Goal: Task Accomplishment & Management: Manage account settings

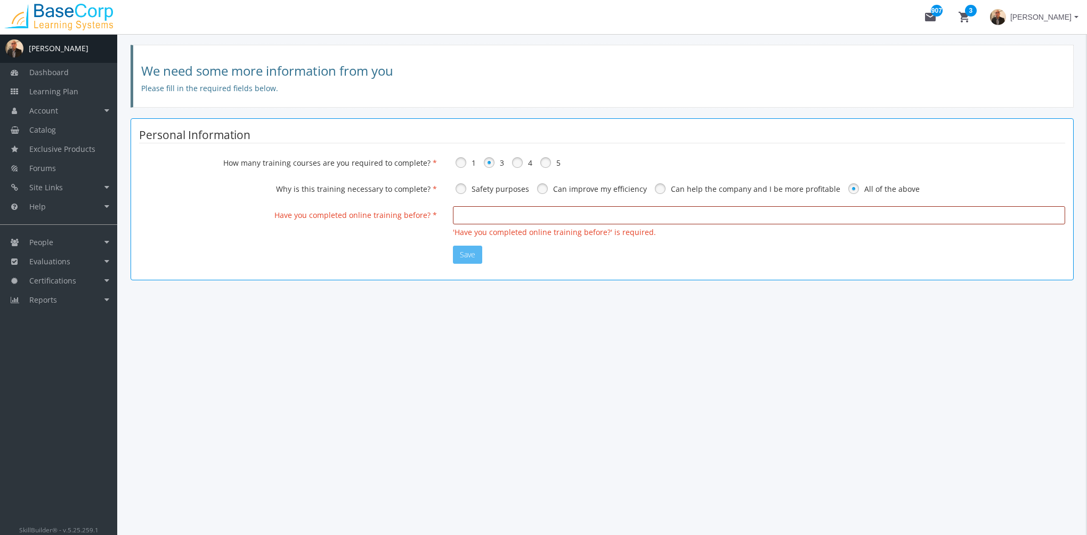
click at [478, 219] on input "text" at bounding box center [759, 215] width 612 height 18
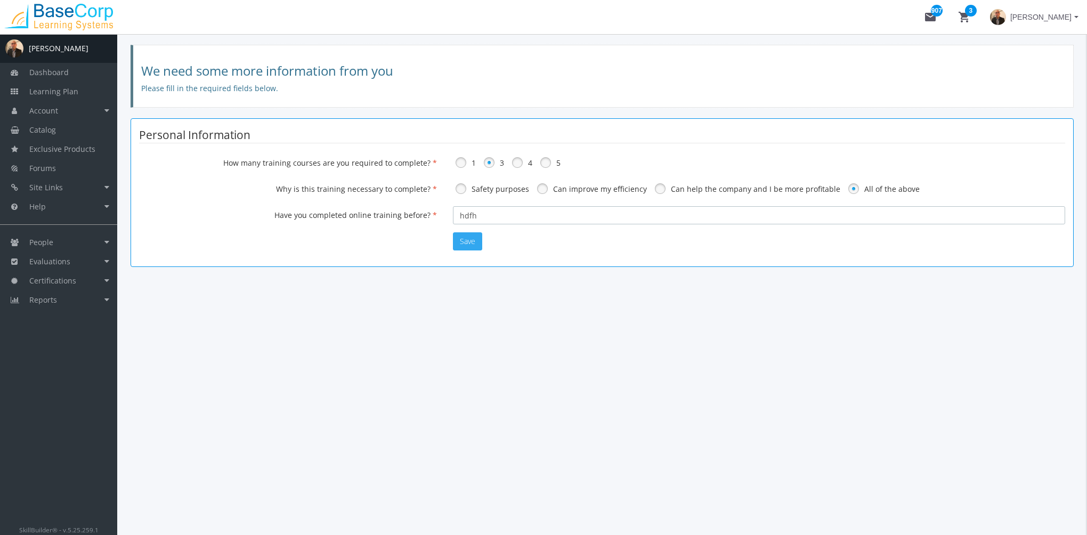
type input "hdfh"
click at [474, 237] on button "Save" at bounding box center [467, 241] width 29 height 18
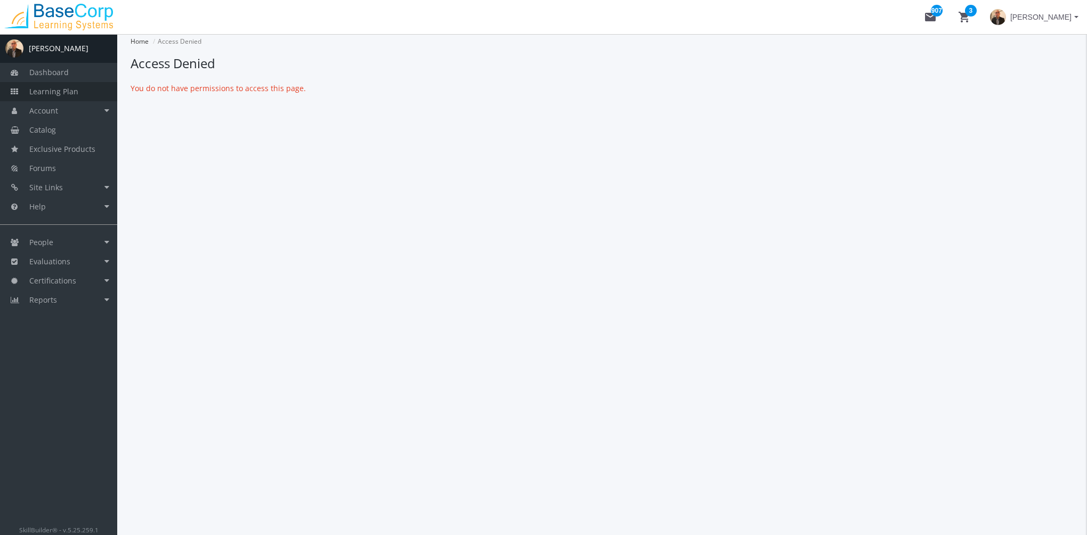
click at [67, 92] on span "Learning Plan" at bounding box center [53, 91] width 49 height 10
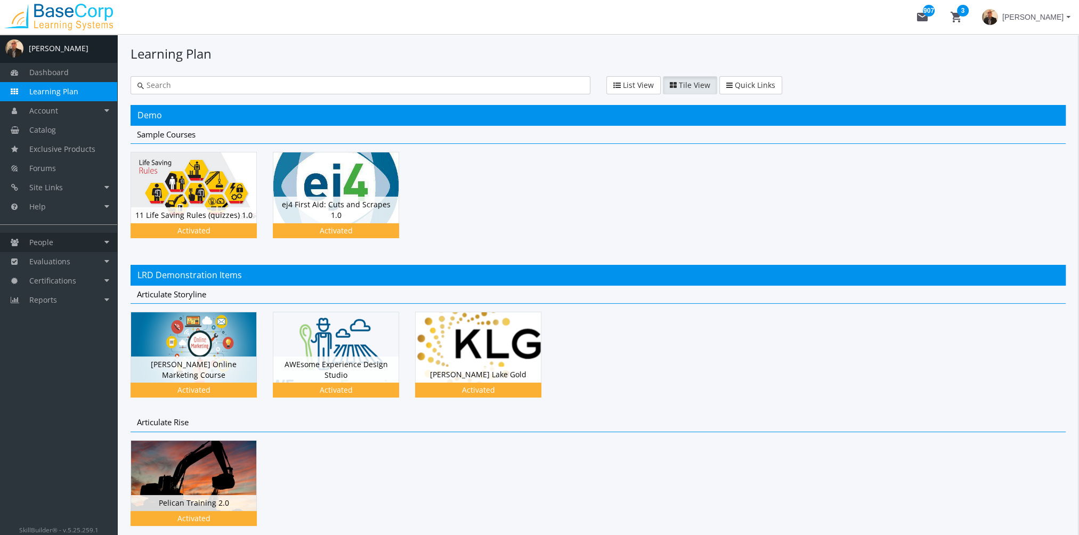
click at [70, 247] on link "People" at bounding box center [58, 242] width 117 height 19
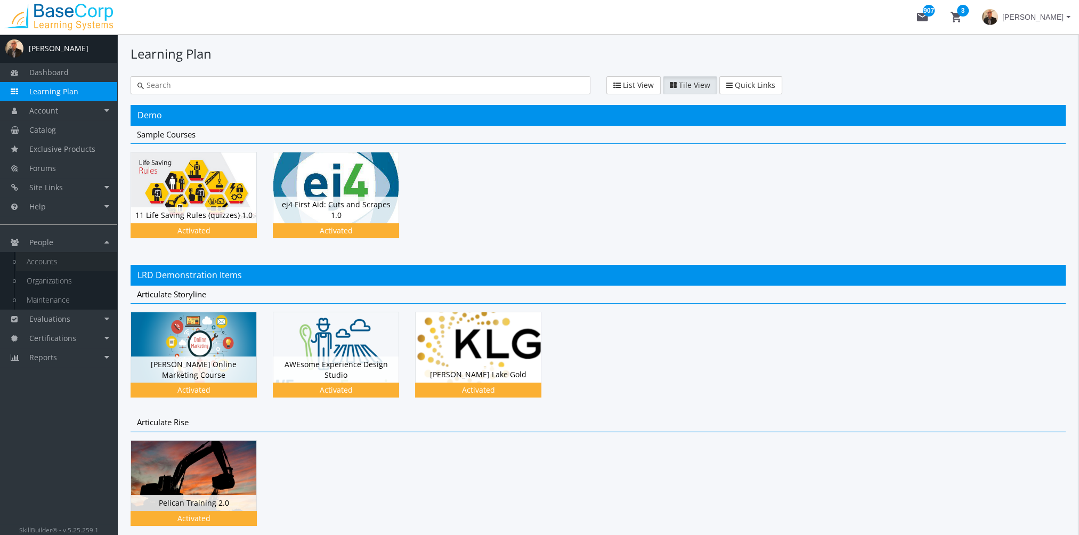
click at [70, 260] on link "Accounts" at bounding box center [66, 261] width 101 height 19
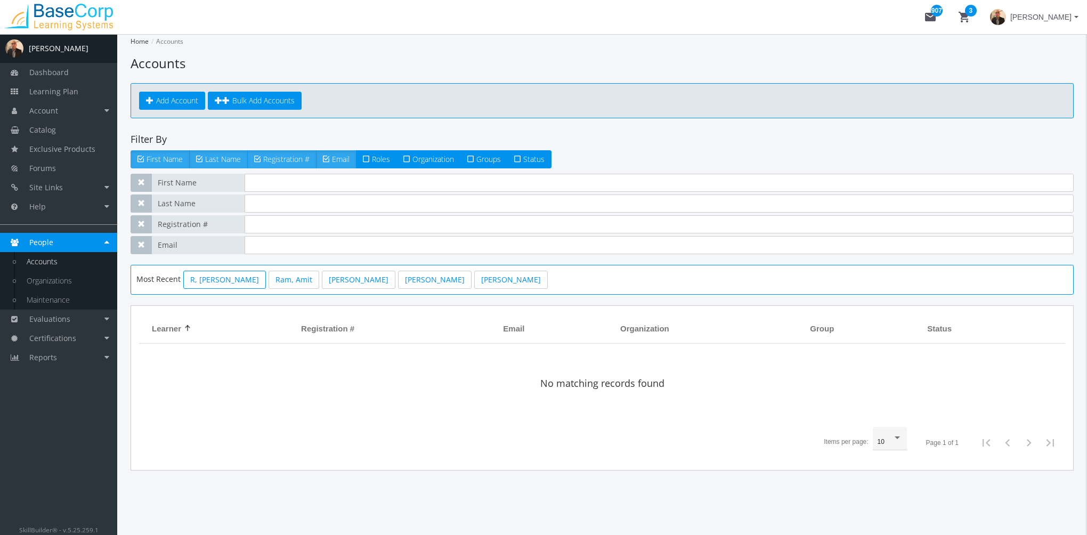
click at [211, 278] on link "R, [PERSON_NAME]" at bounding box center [224, 280] width 83 height 18
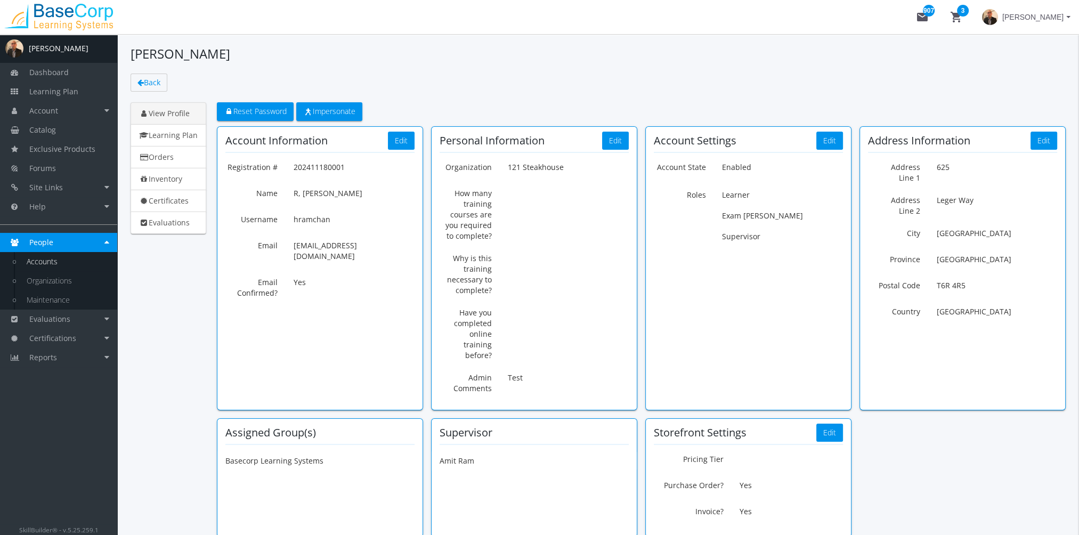
scroll to position [84, 0]
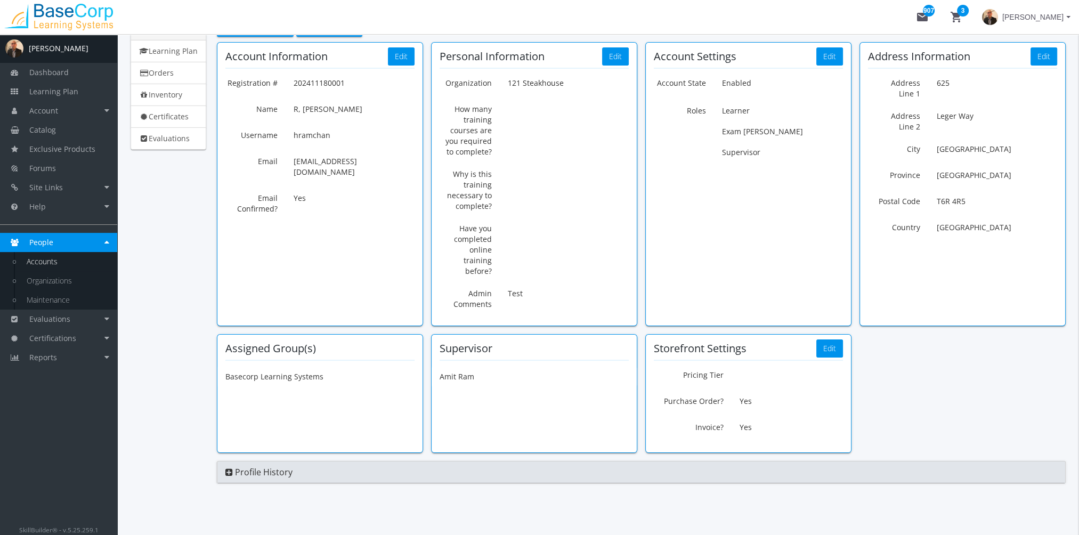
click at [542, 343] on div "Supervisor" at bounding box center [534, 349] width 189 height 12
click at [537, 343] on div "Supervisor" at bounding box center [534, 349] width 189 height 12
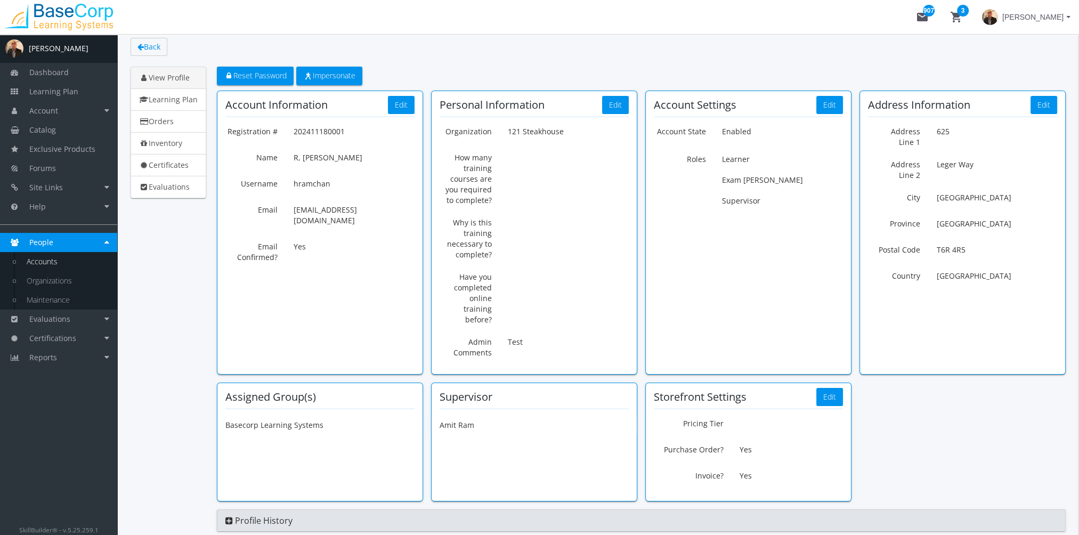
scroll to position [0, 0]
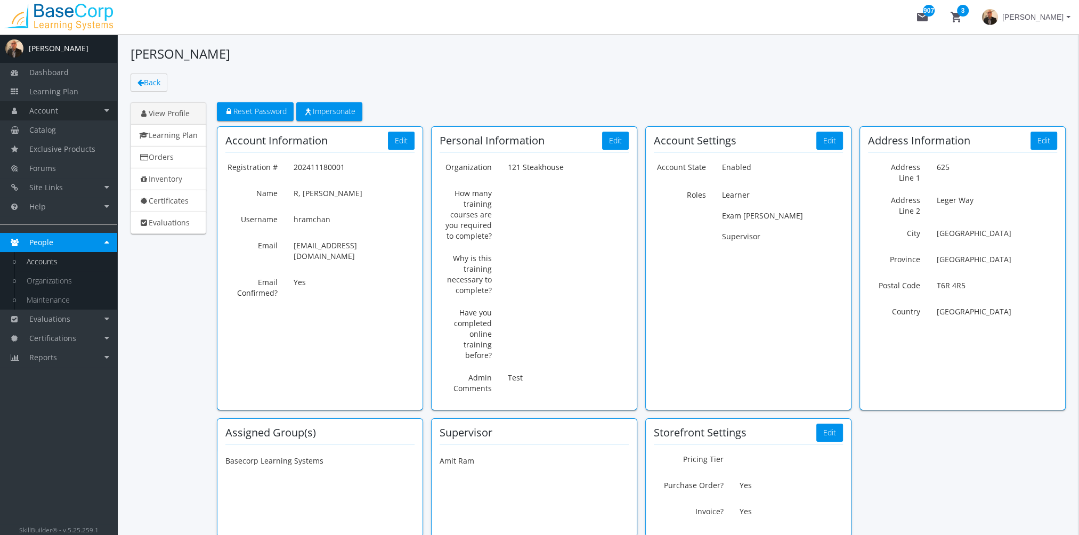
click at [70, 111] on link "Account" at bounding box center [58, 110] width 117 height 19
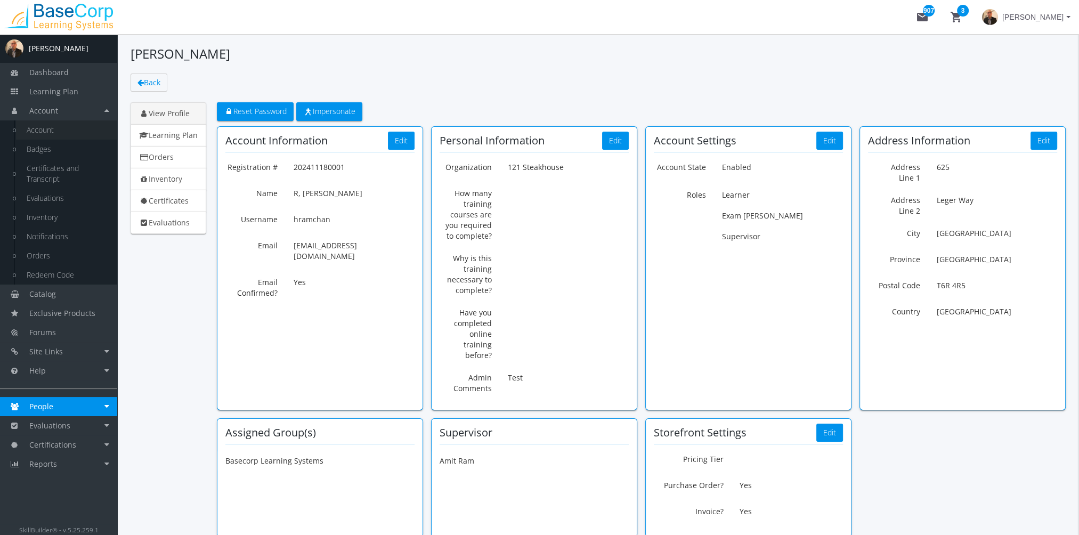
click at [69, 129] on link "Account" at bounding box center [66, 129] width 101 height 19
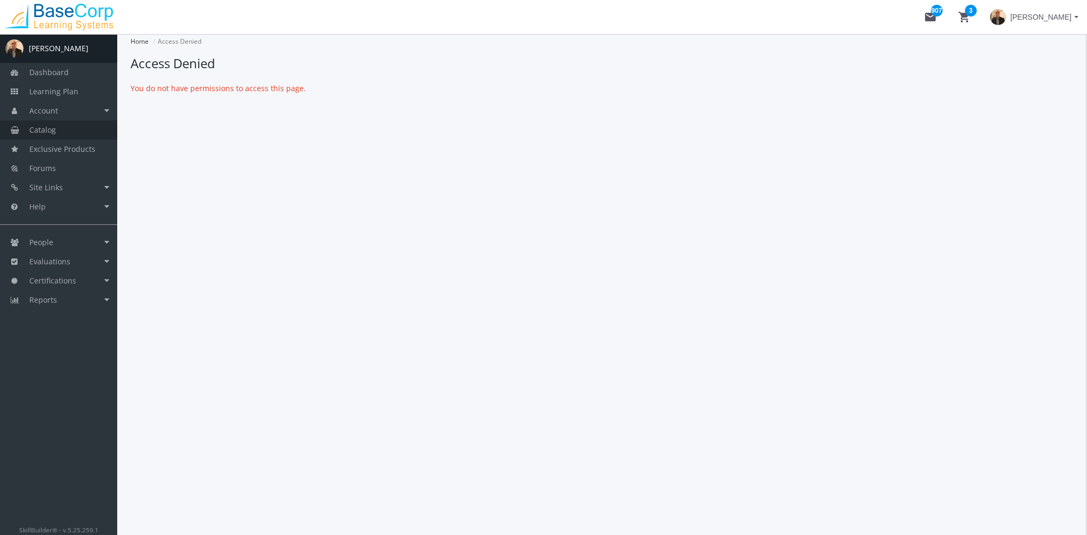
click at [69, 129] on link "Catalog" at bounding box center [58, 129] width 117 height 19
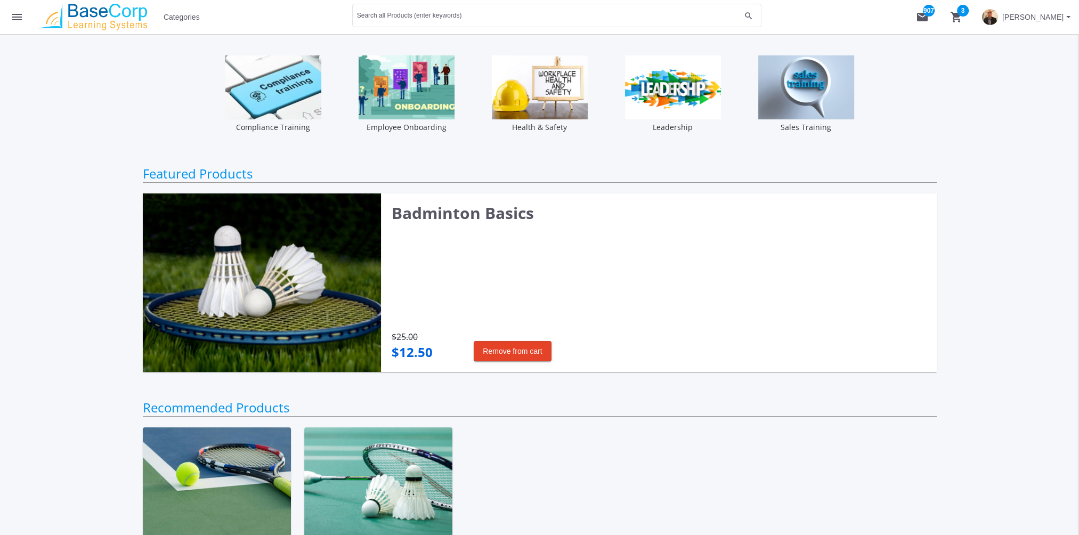
click at [21, 15] on mat-icon "menu" at bounding box center [17, 17] width 13 height 13
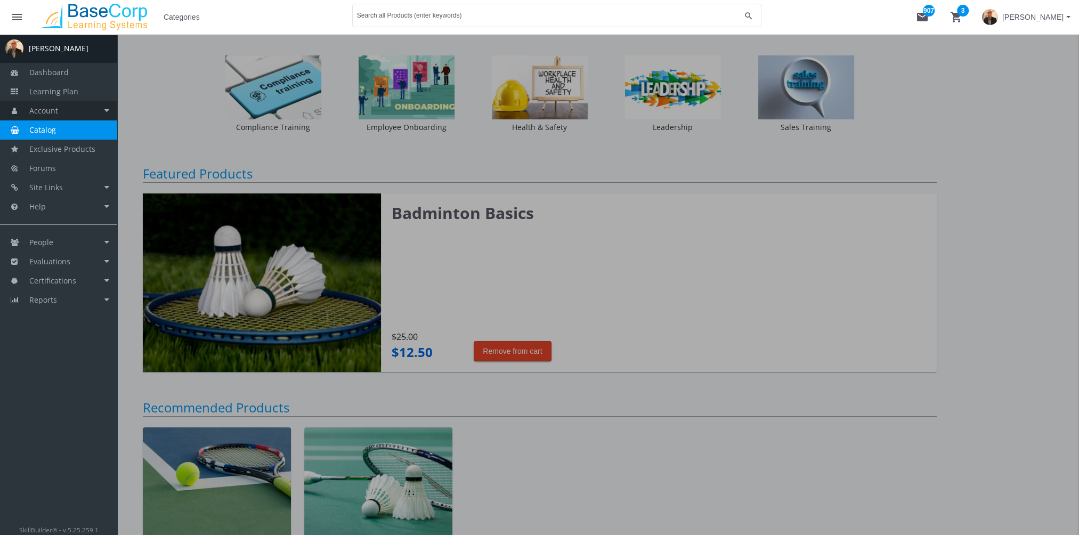
click at [70, 113] on link "Account" at bounding box center [58, 110] width 117 height 19
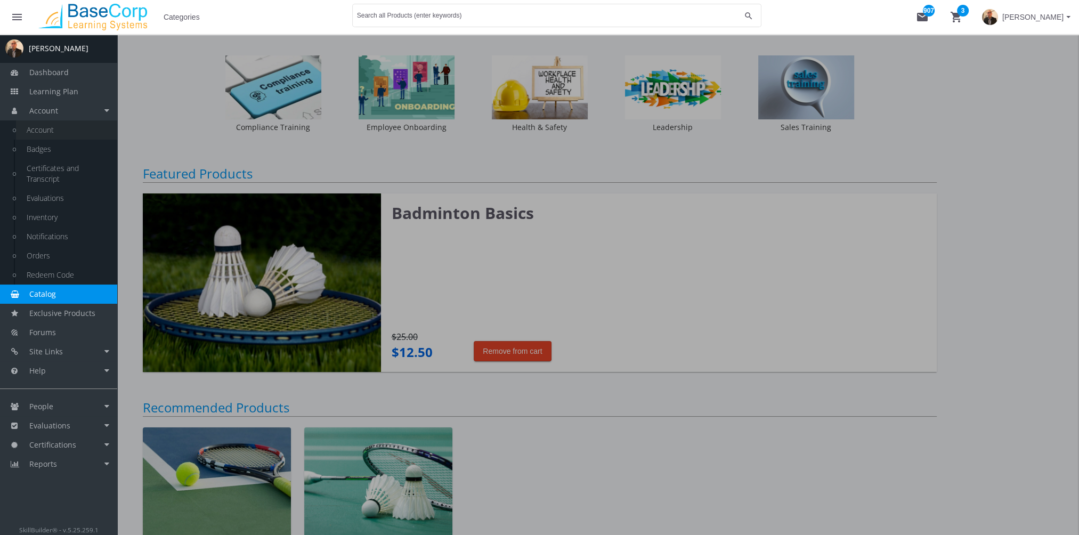
click at [69, 132] on link "Account" at bounding box center [66, 129] width 101 height 19
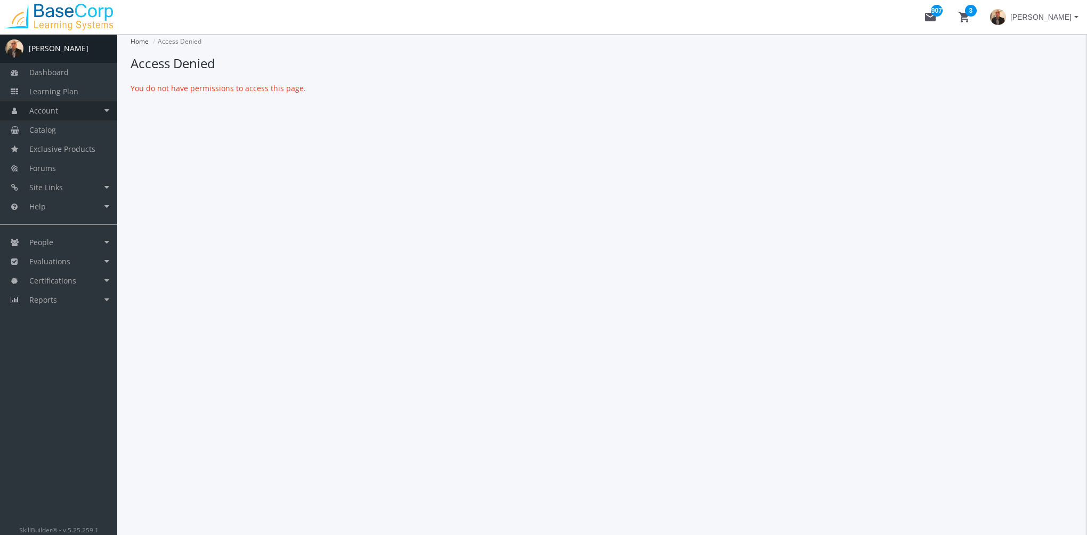
click at [72, 109] on link "Account" at bounding box center [58, 110] width 117 height 19
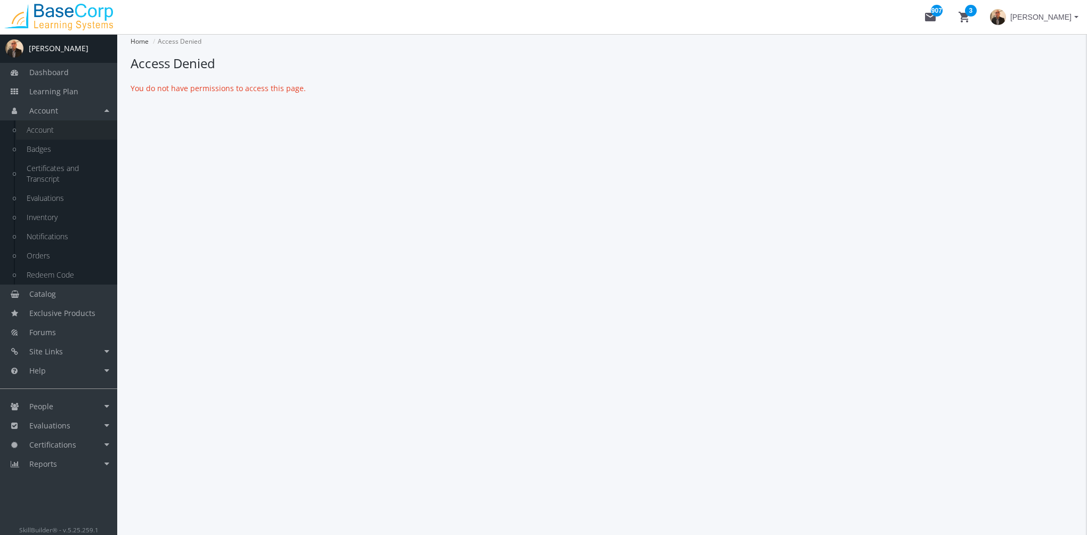
click at [67, 130] on link "Account" at bounding box center [66, 129] width 101 height 19
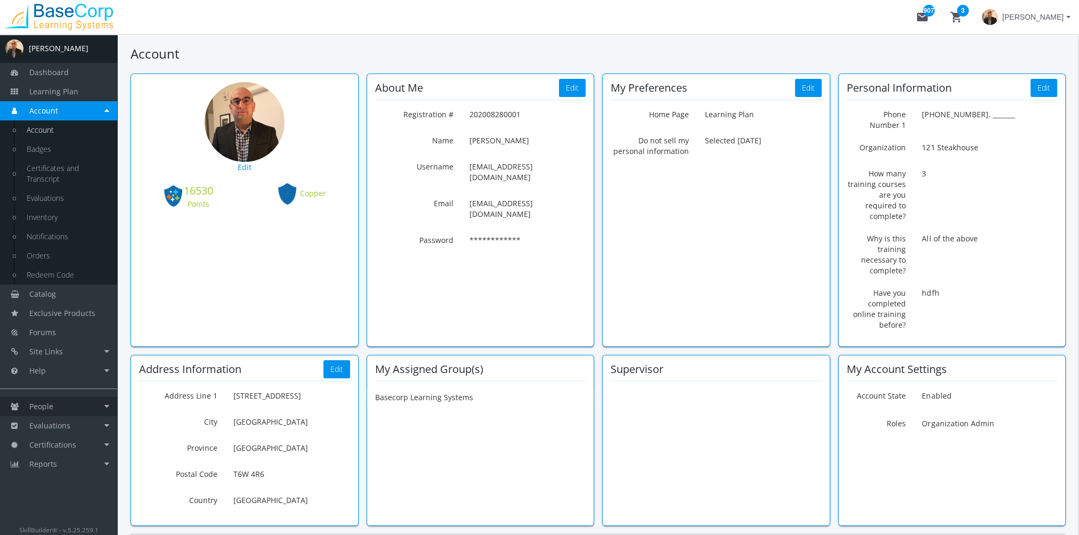
click at [74, 405] on link "People" at bounding box center [58, 406] width 117 height 19
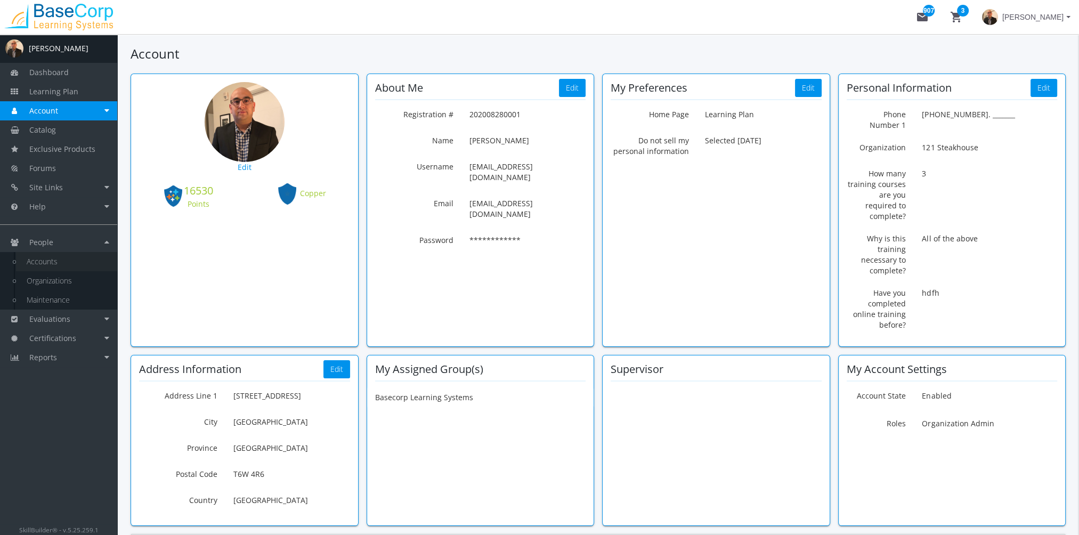
click at [53, 266] on link "Accounts" at bounding box center [66, 261] width 101 height 19
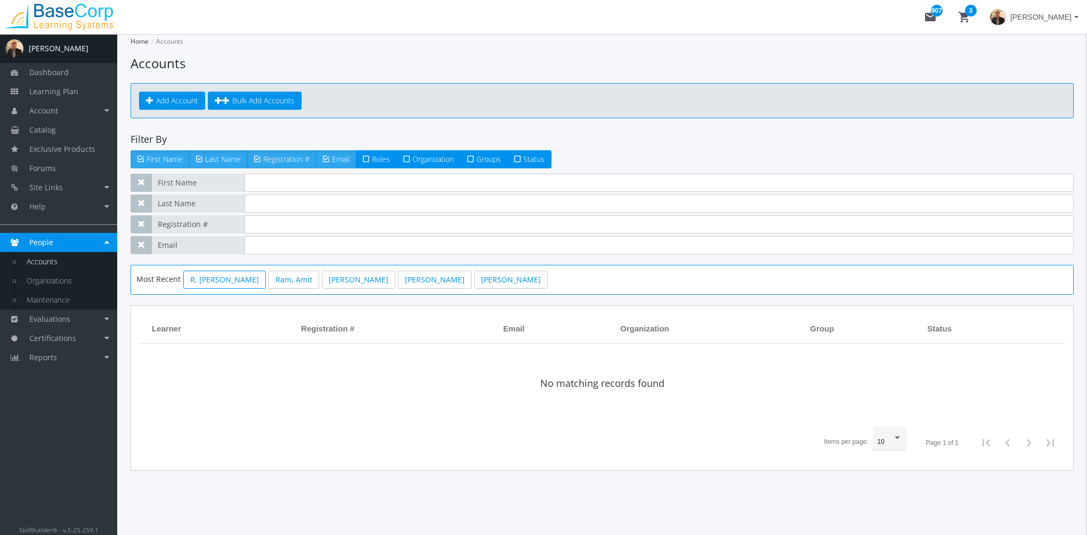
click at [206, 278] on link "R, [PERSON_NAME]" at bounding box center [224, 280] width 83 height 18
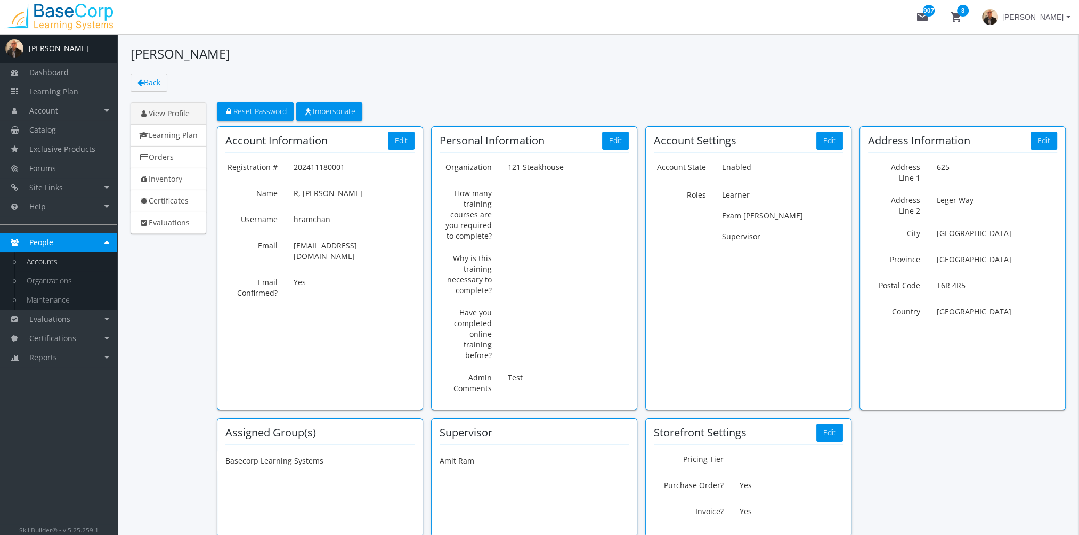
scroll to position [53, 0]
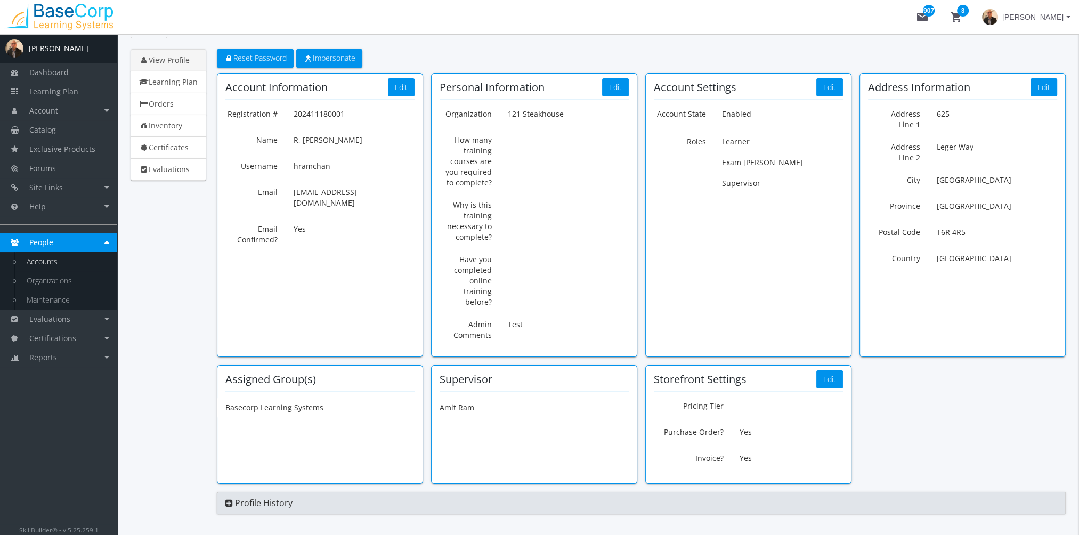
click at [526, 375] on section "Supervisor Amit Ram" at bounding box center [534, 400] width 189 height 55
click at [564, 403] on li "Amit Ram" at bounding box center [534, 407] width 205 height 21
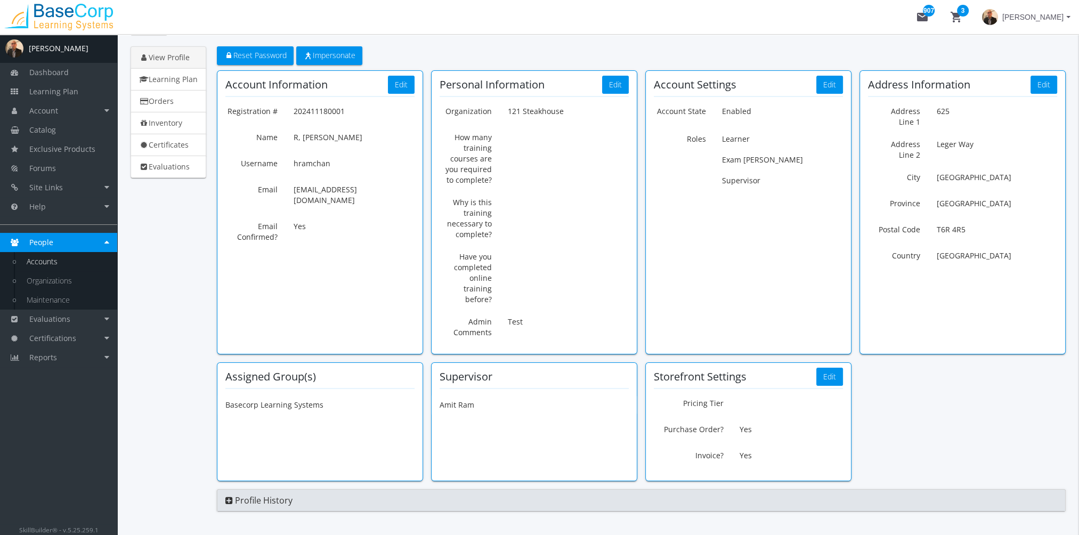
scroll to position [31, 0]
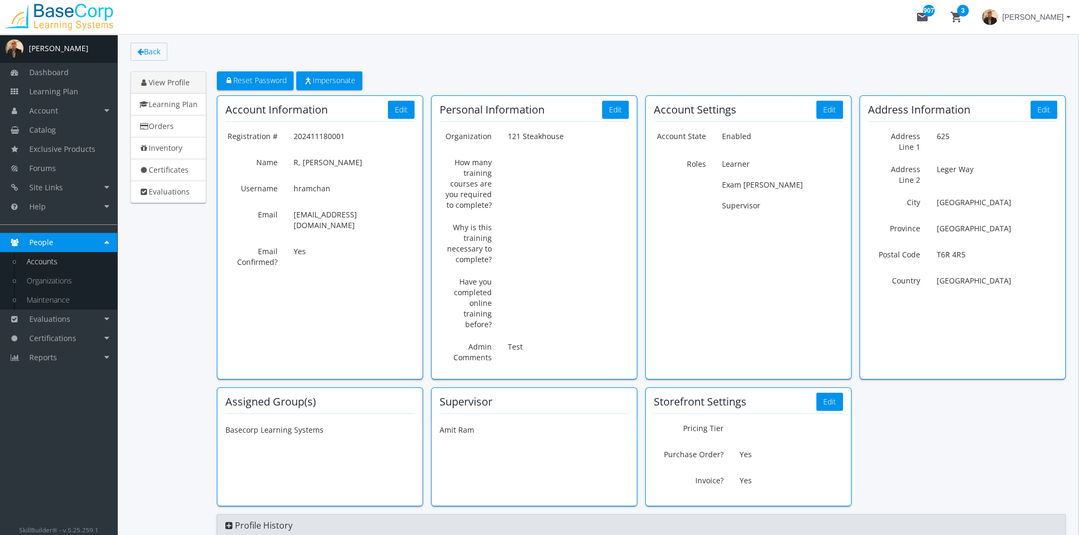
click at [814, 111] on div "Account Settings Edit" at bounding box center [748, 110] width 189 height 12
click at [829, 107] on button "Edit" at bounding box center [829, 110] width 27 height 18
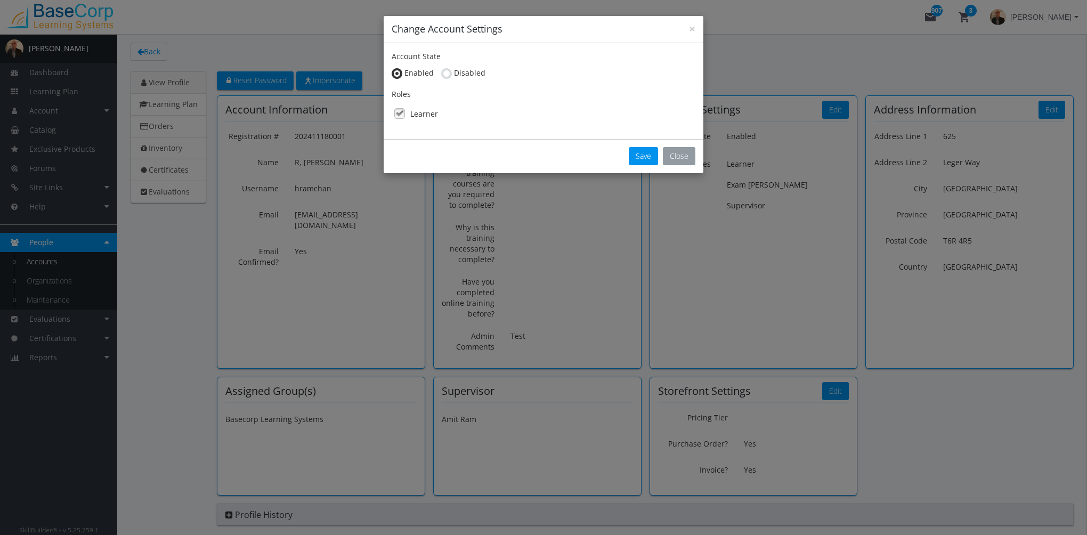
click at [688, 158] on button "Close" at bounding box center [679, 156] width 32 height 18
